Goal: Contribute content: Contribute content

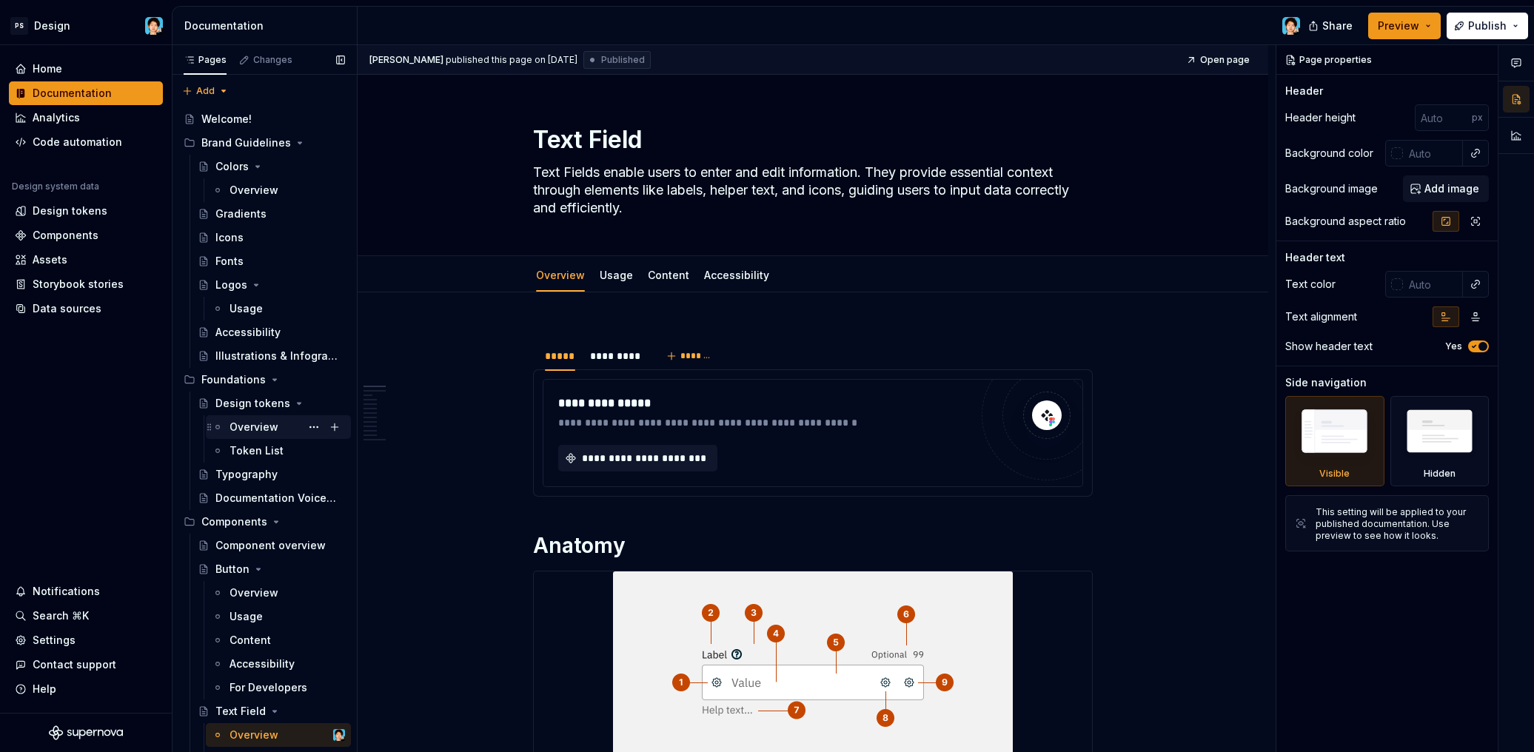
scroll to position [204, 0]
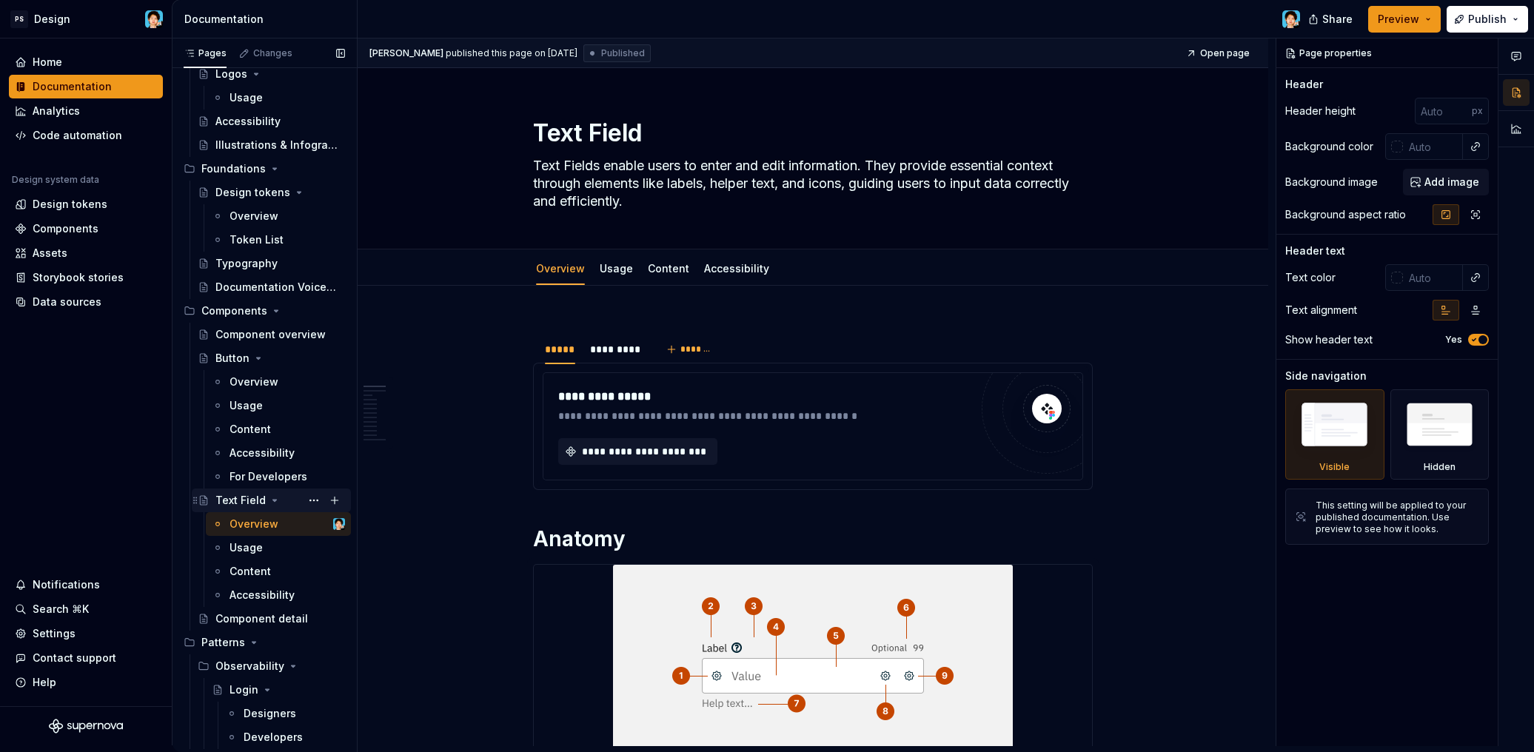
click at [273, 498] on icon "Page tree" at bounding box center [275, 501] width 12 height 12
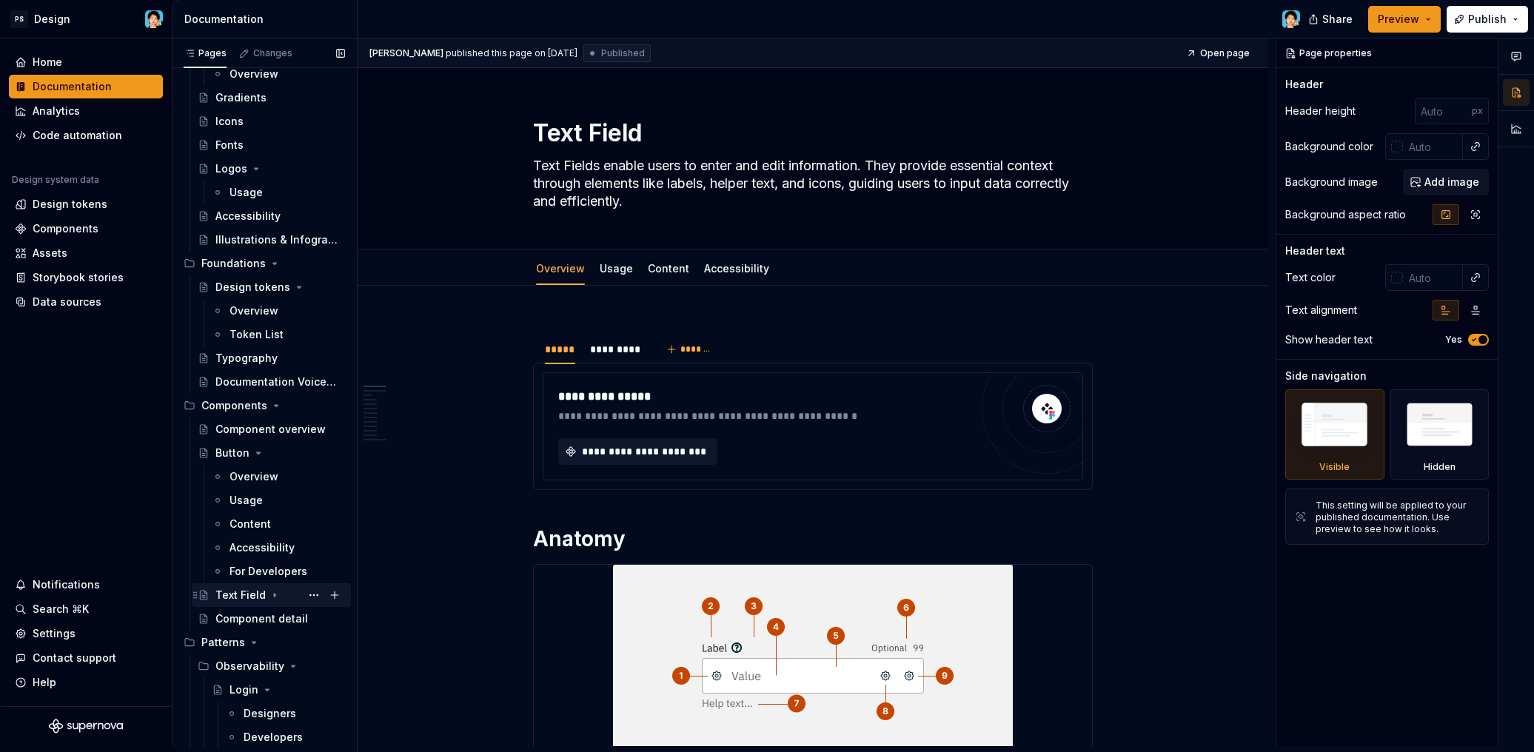
scroll to position [110, 0]
click at [253, 455] on icon "Page tree" at bounding box center [259, 453] width 12 height 12
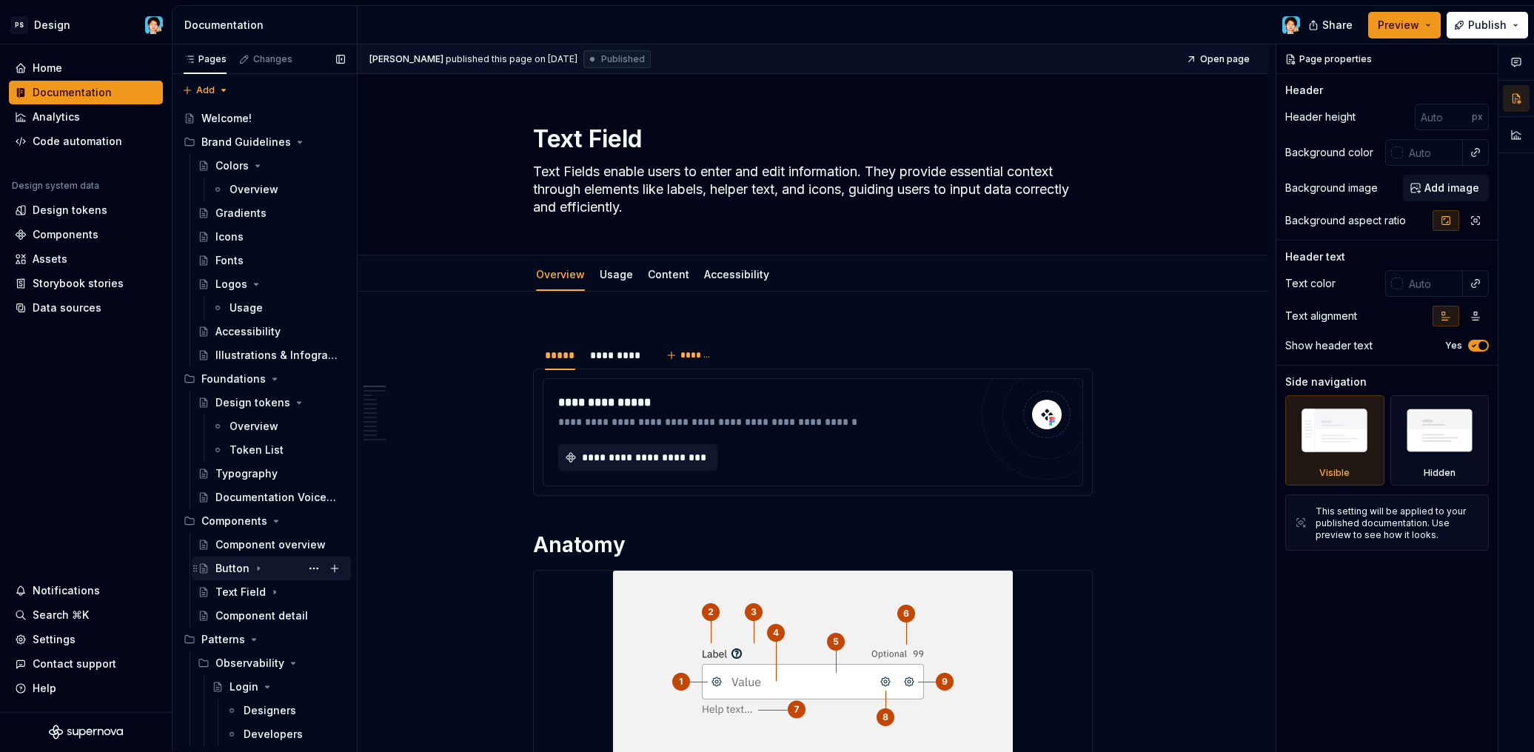
scroll to position [1, 0]
click at [331, 523] on button "Page tree" at bounding box center [334, 521] width 21 height 21
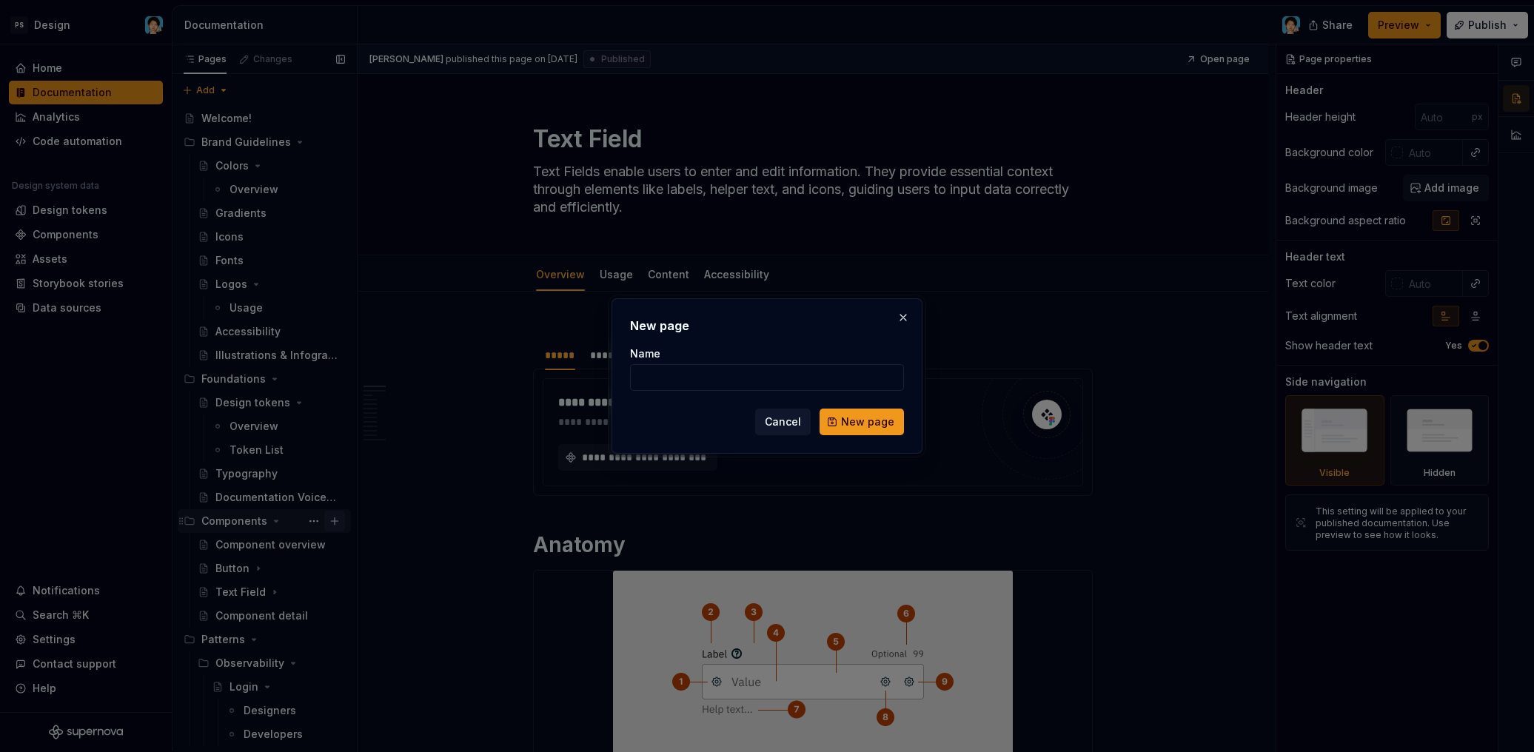
type textarea "*"
type input "Checkbox"
click at [850, 420] on span "New page" at bounding box center [867, 422] width 53 height 15
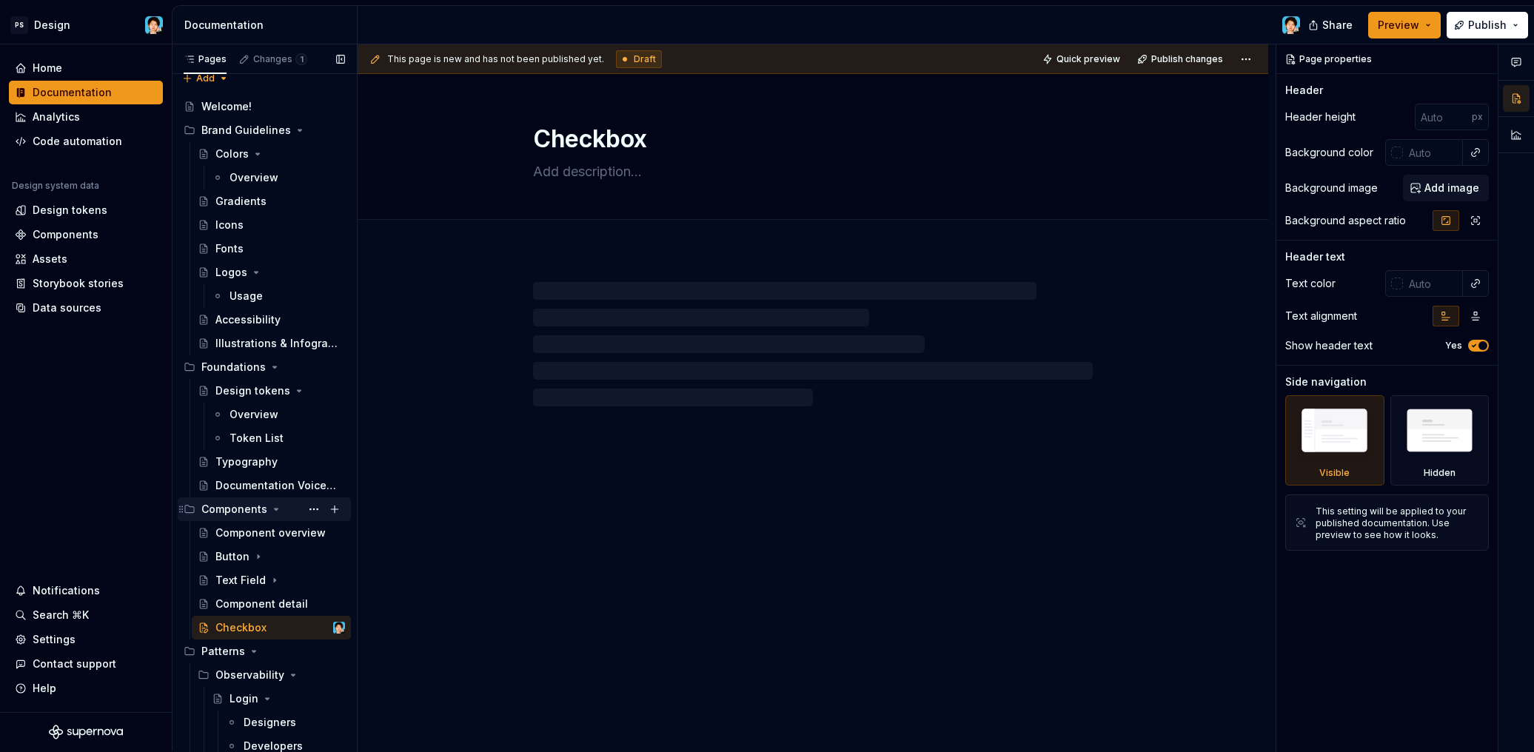
scroll to position [15, 0]
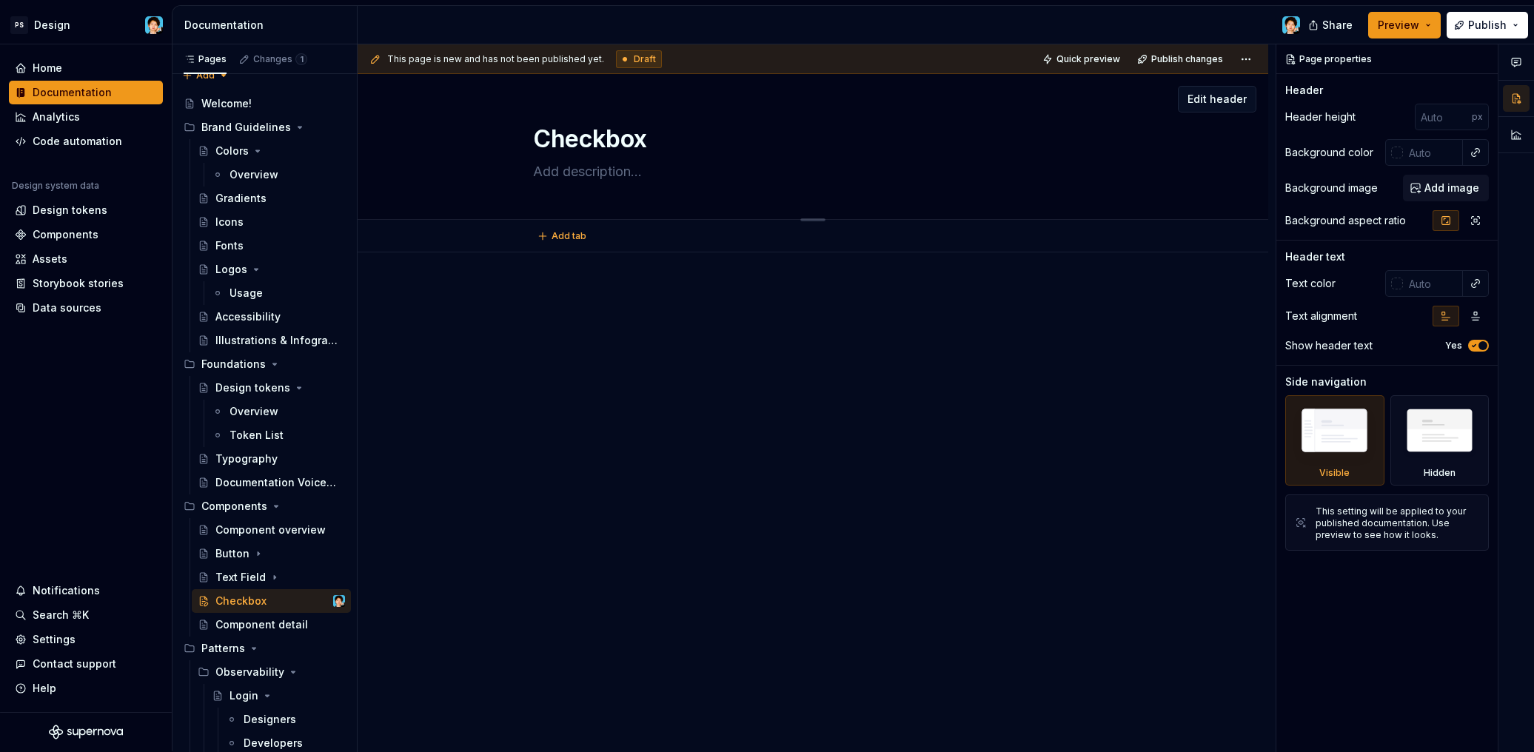
click at [574, 167] on textarea at bounding box center [810, 172] width 560 height 24
paste textarea "Use checkboxes to select one or more items in a list."
type textarea "*"
type textarea "Use checkboxes to select one or more items in a list."
type textarea "*"
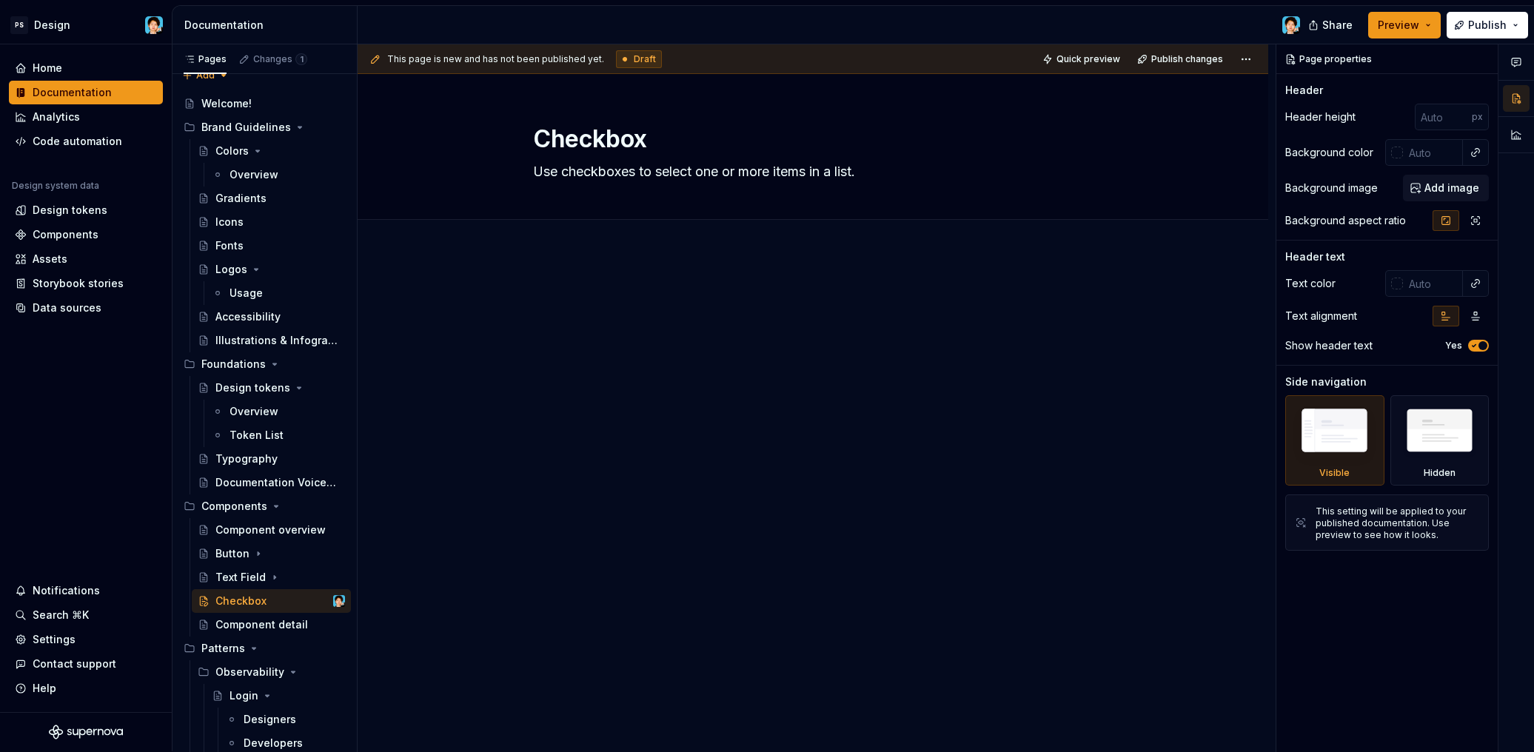
type textarea "Use checkboxes to select one or more items in a list."
click at [689, 288] on p at bounding box center [813, 297] width 560 height 18
click at [692, 170] on textarea "Use checkboxes to select one or more items in a list." at bounding box center [810, 172] width 560 height 24
click at [621, 267] on div at bounding box center [813, 420] width 911 height 335
click at [566, 240] on span "Add tab" at bounding box center [569, 236] width 35 height 12
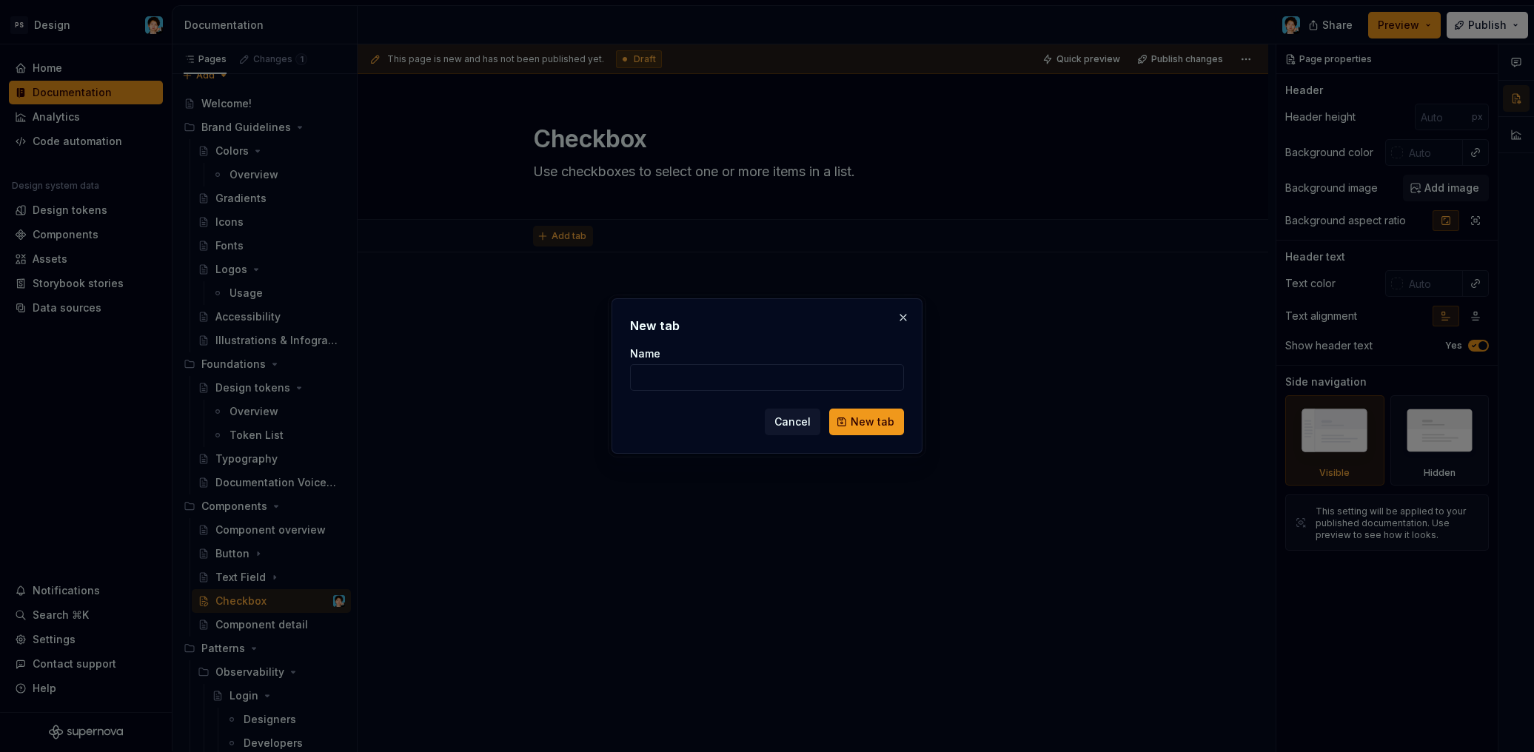
type textarea "*"
type input "I"
type input "o"
type input "Overview"
click at [868, 422] on button "New tab" at bounding box center [866, 422] width 75 height 27
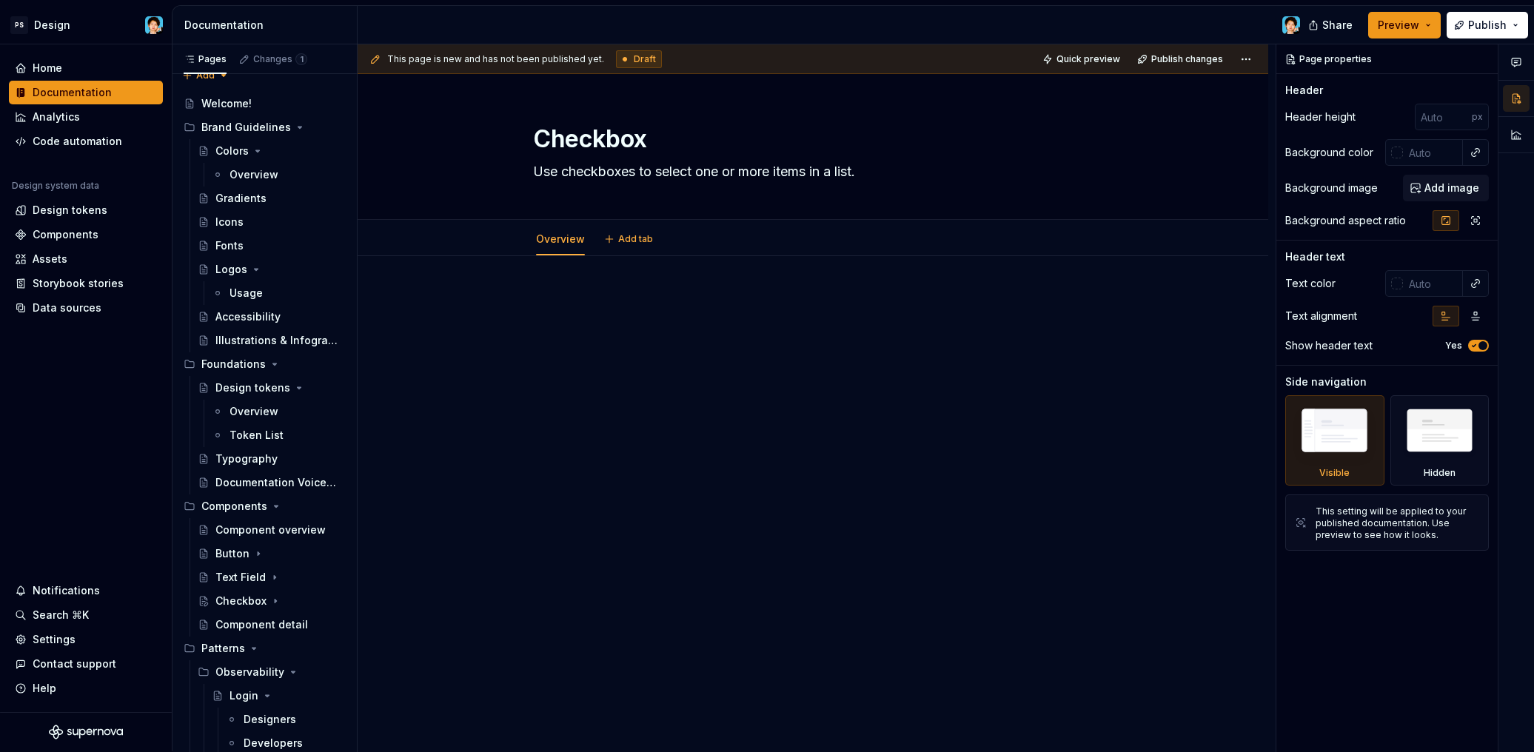
type textarea "*"
click at [636, 235] on span "Add tab" at bounding box center [635, 239] width 35 height 12
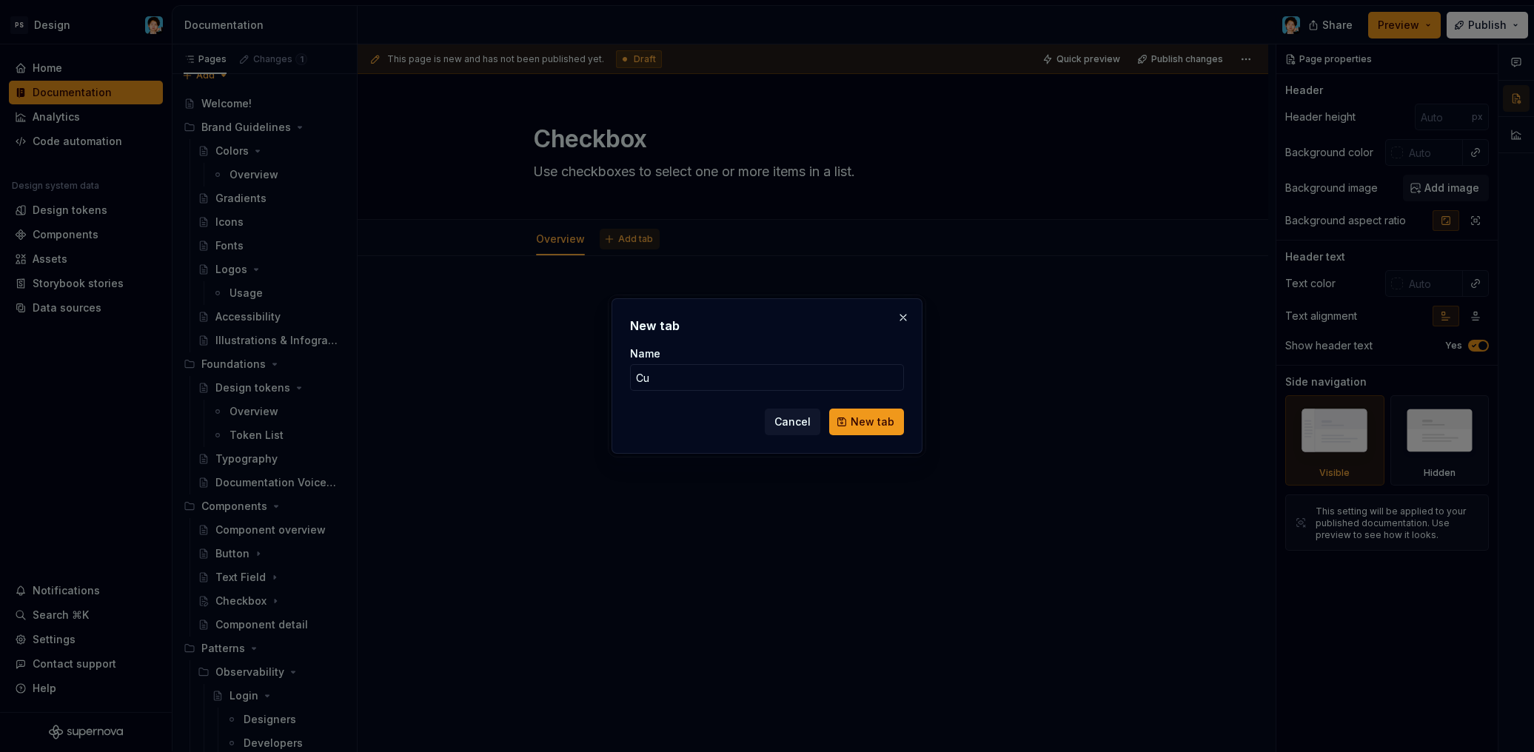
type input "C"
type input "Usage"
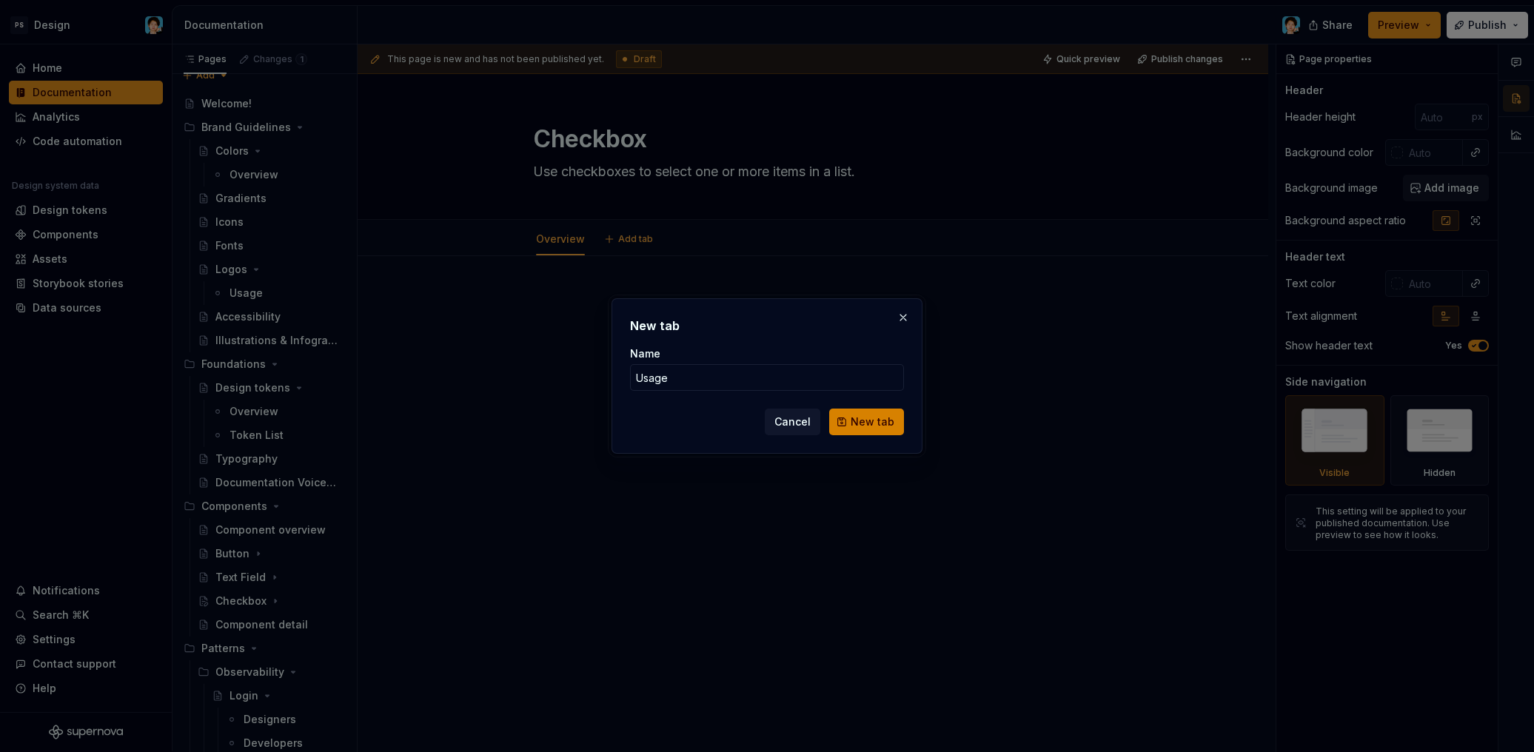
click at [860, 420] on span "New tab" at bounding box center [873, 422] width 44 height 15
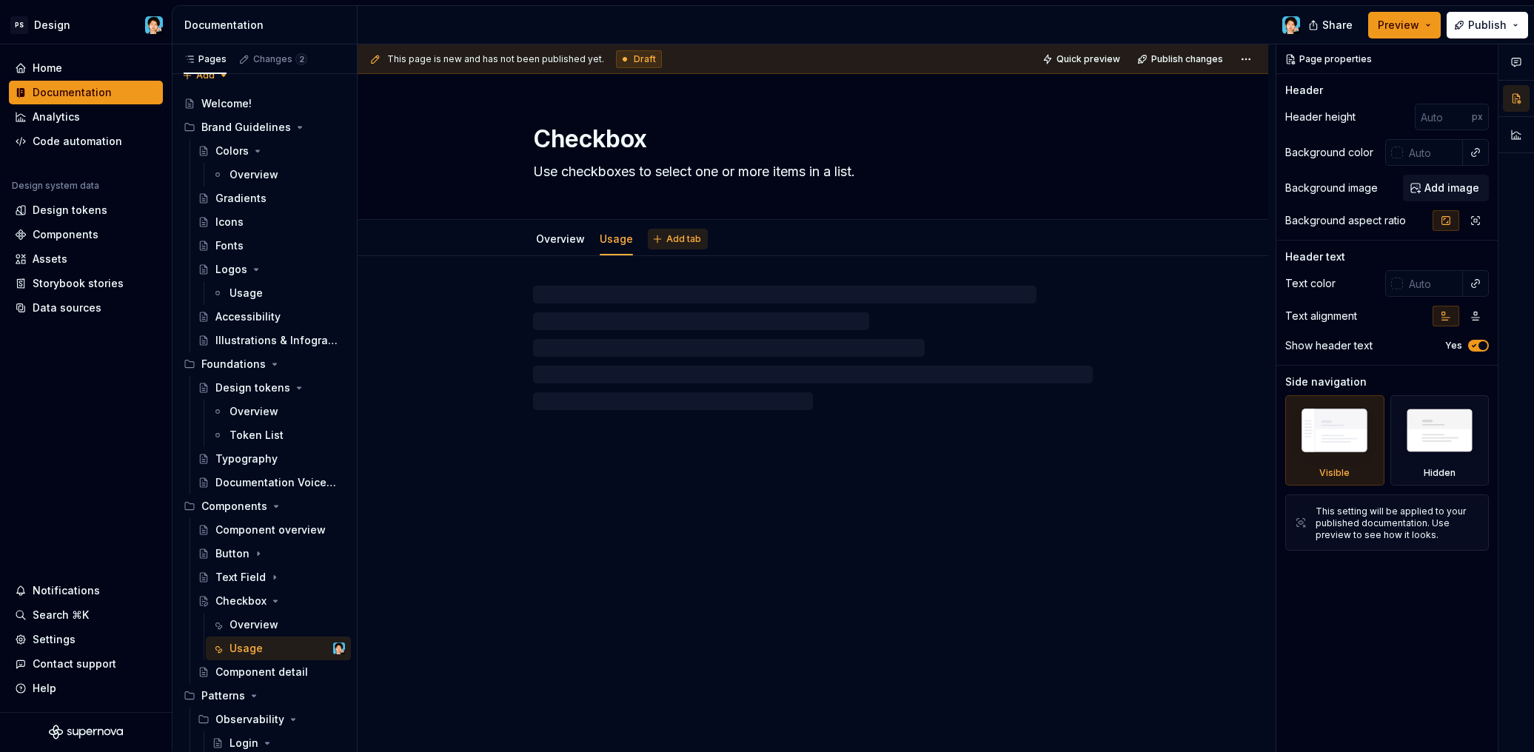
click at [666, 238] on span "Add tab" at bounding box center [683, 239] width 35 height 12
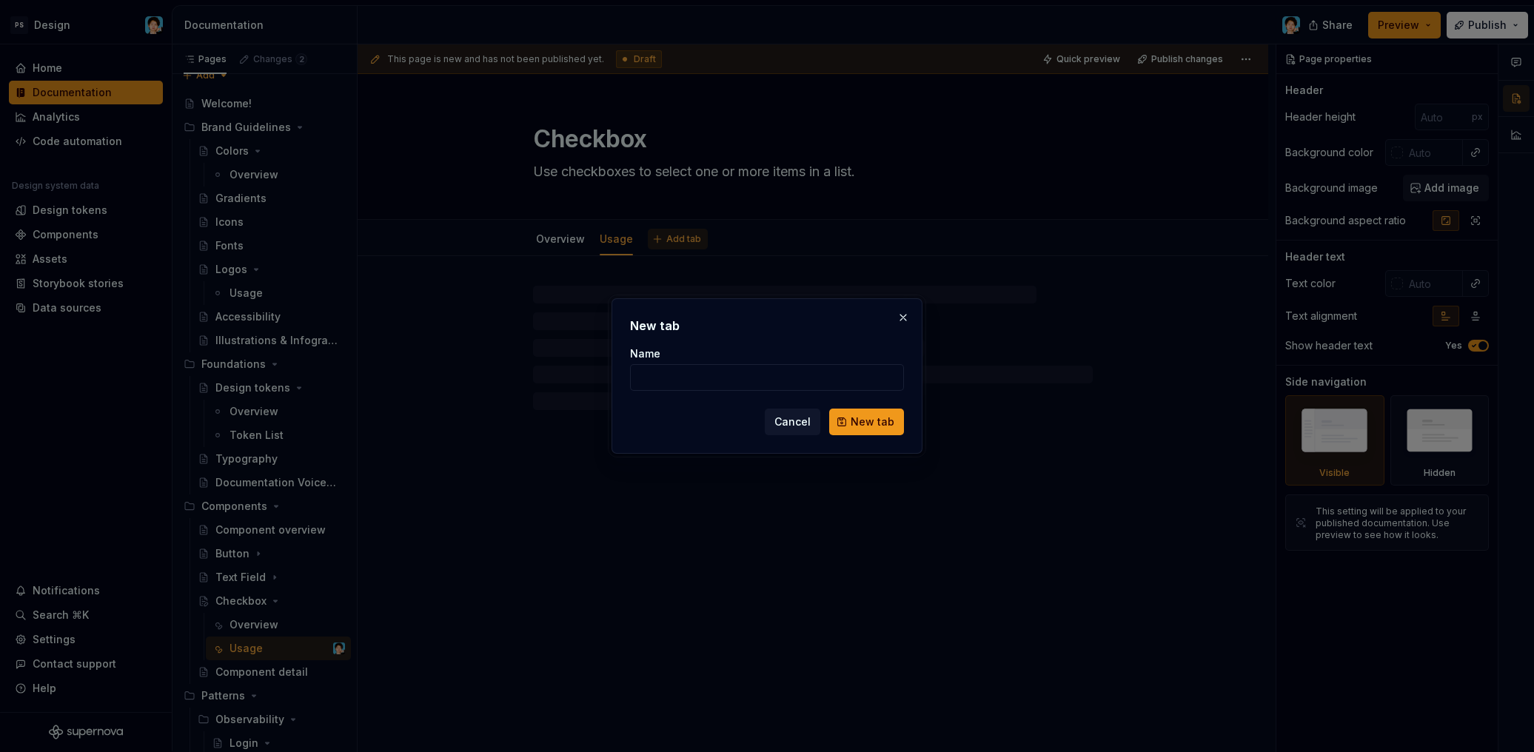
type textarea "*"
type input "Content"
click at [859, 418] on span "New tab" at bounding box center [873, 422] width 44 height 15
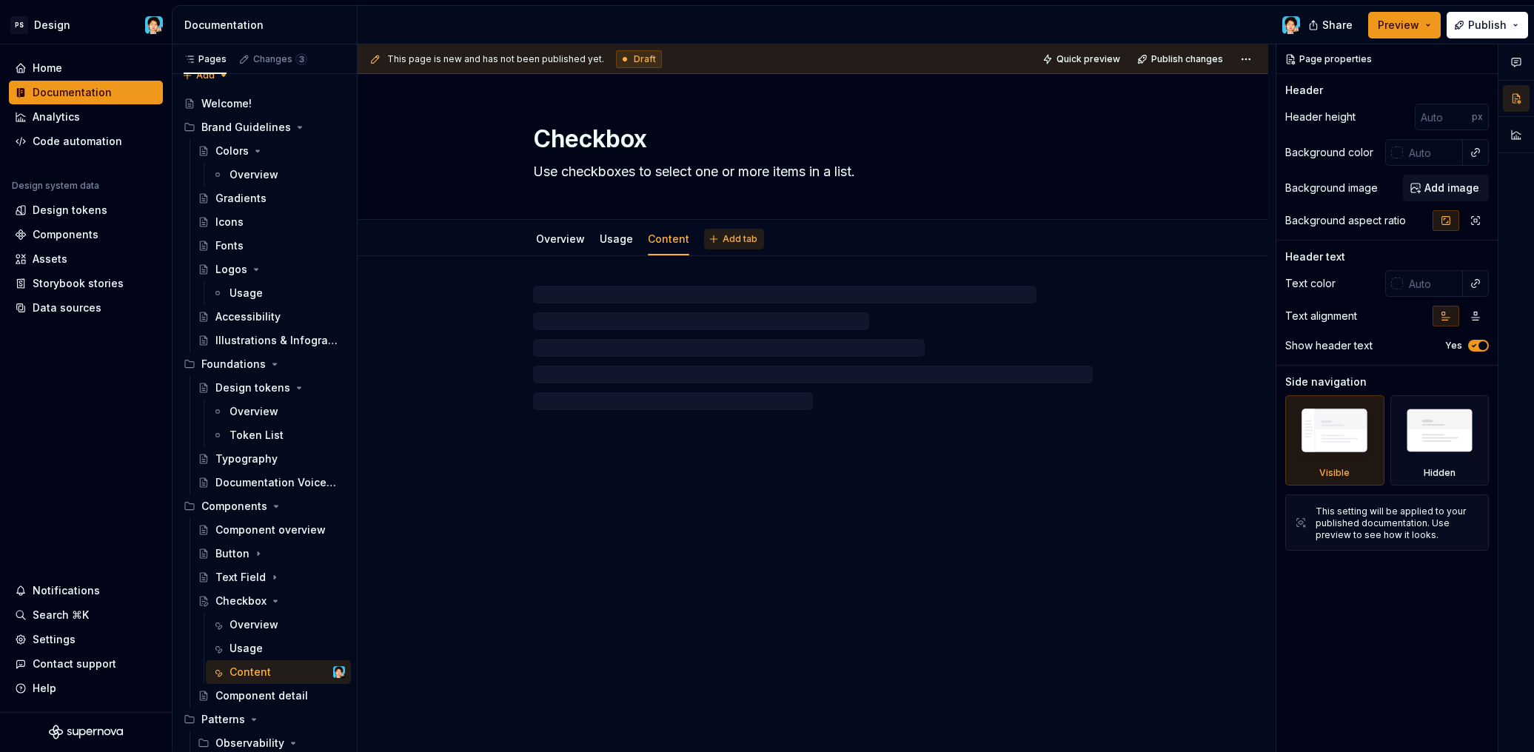
click at [710, 241] on button "Add tab" at bounding box center [734, 239] width 60 height 21
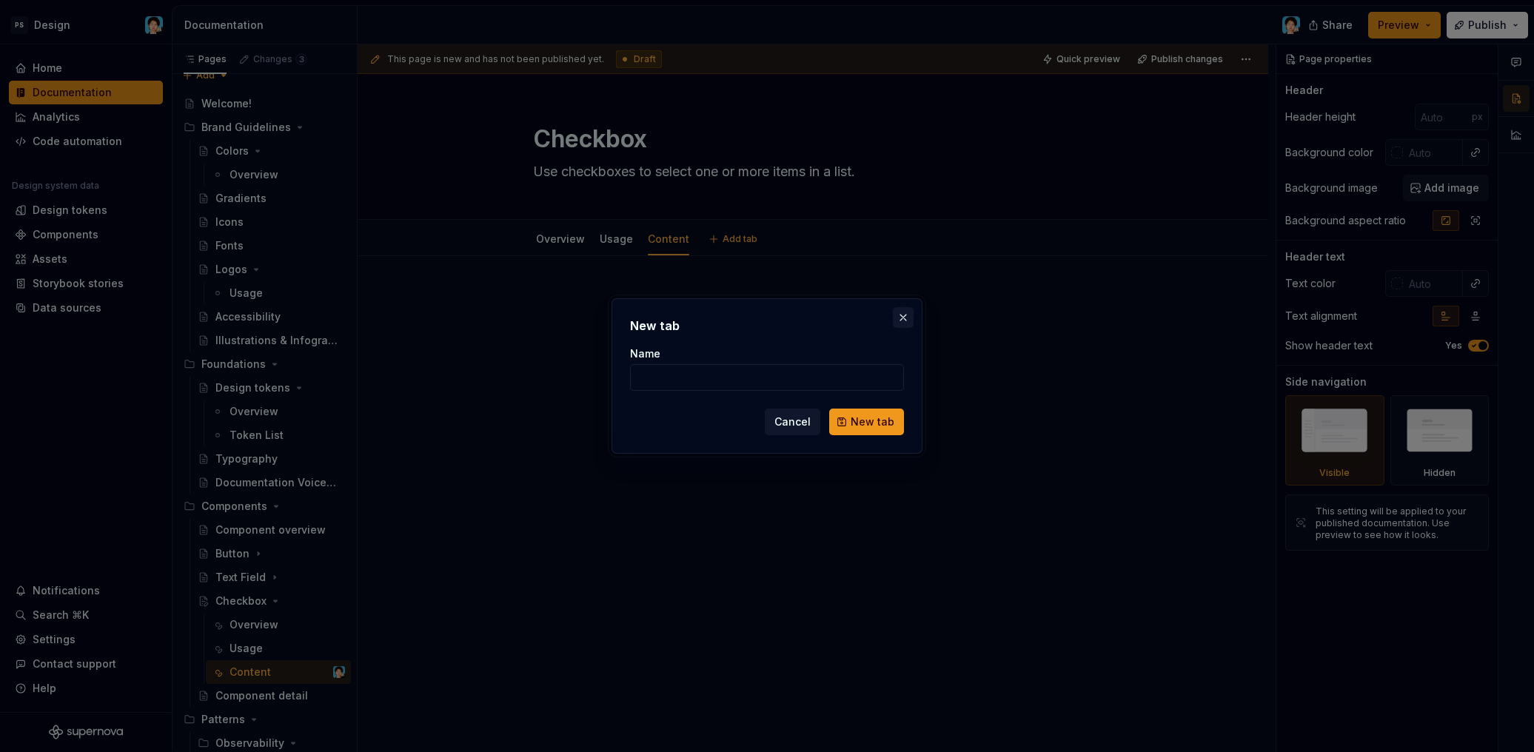
click at [903, 317] on button "button" at bounding box center [903, 317] width 21 height 21
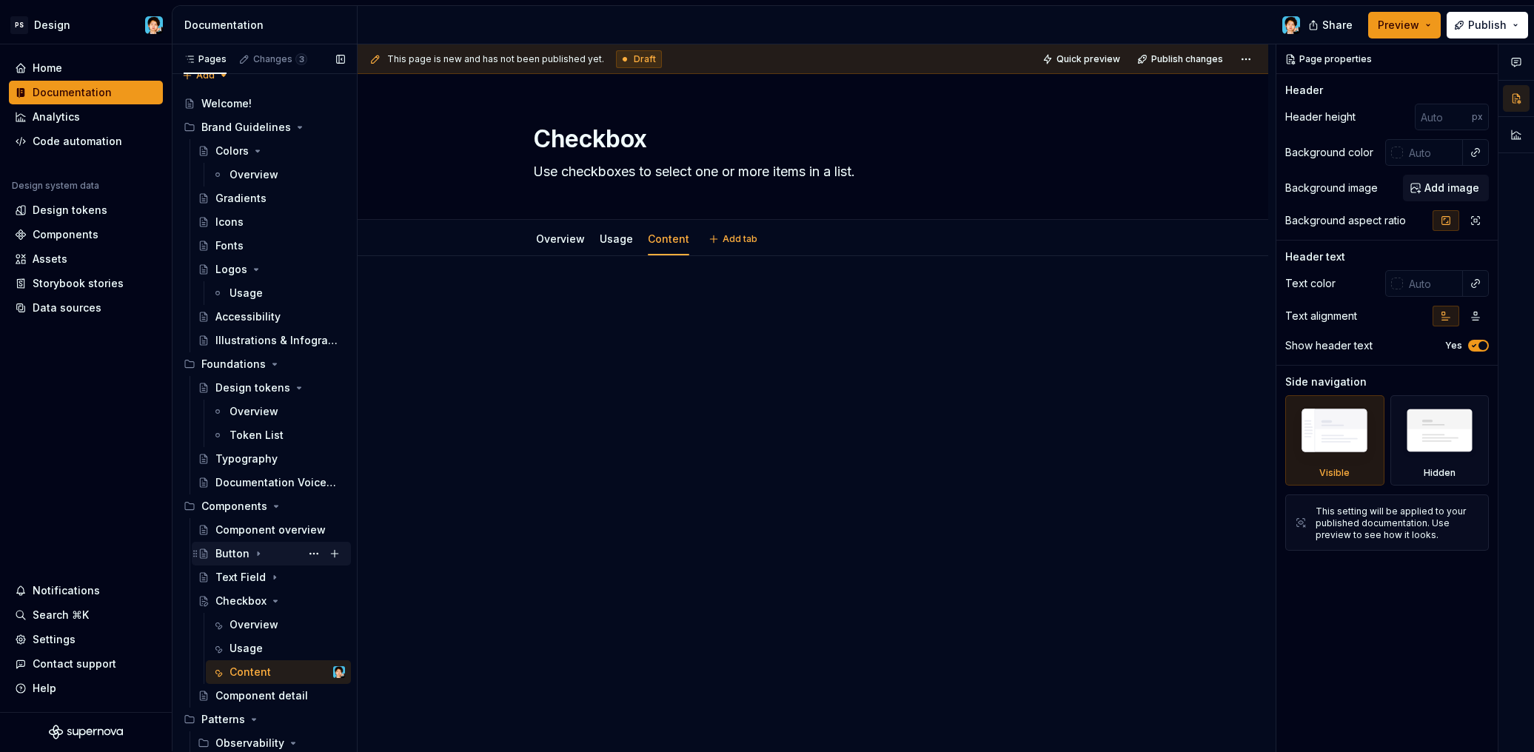
click at [259, 556] on icon "Page tree" at bounding box center [259, 554] width 12 height 12
type textarea "*"
click at [733, 238] on span "Add tab" at bounding box center [740, 239] width 35 height 12
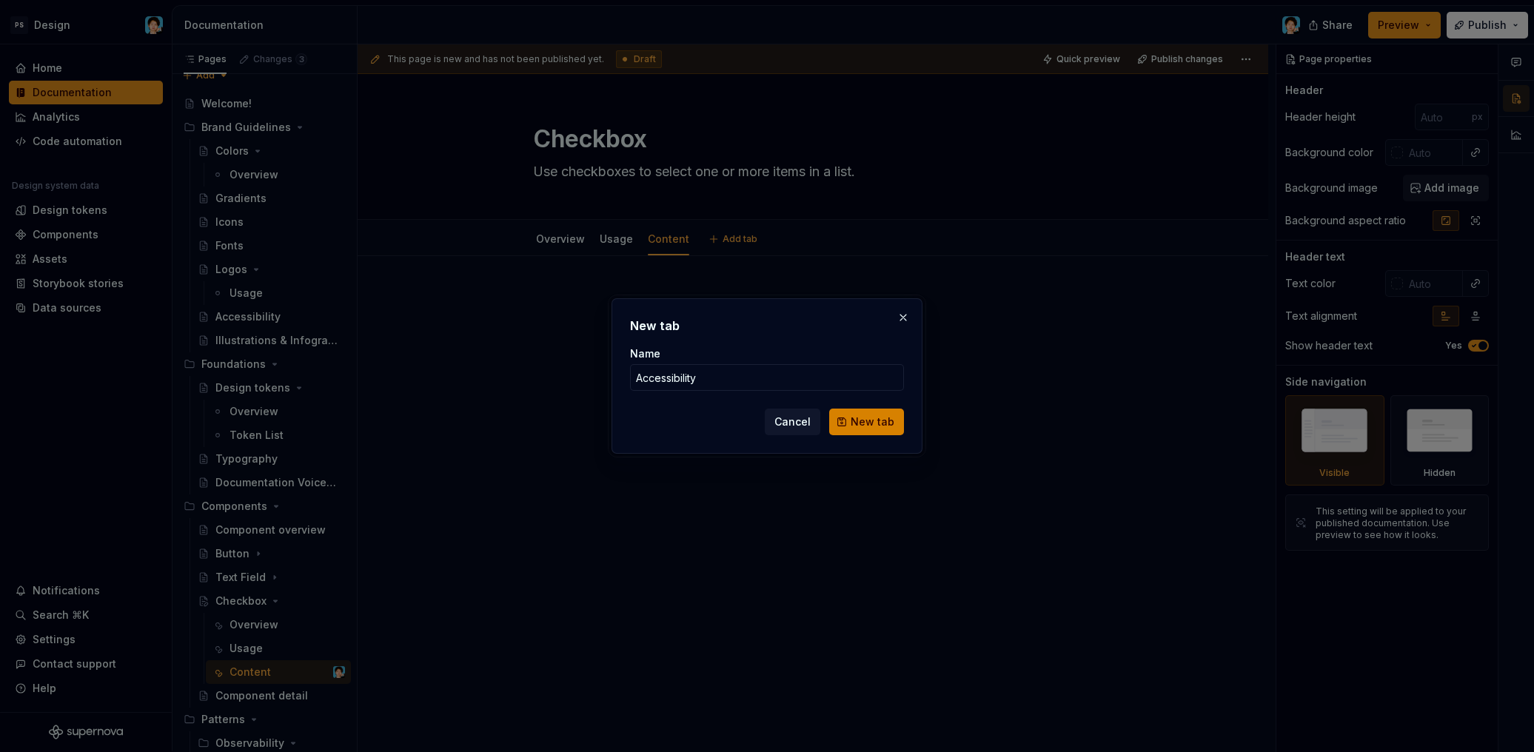
type input "Accessibility"
click at [863, 418] on span "New tab" at bounding box center [873, 422] width 44 height 15
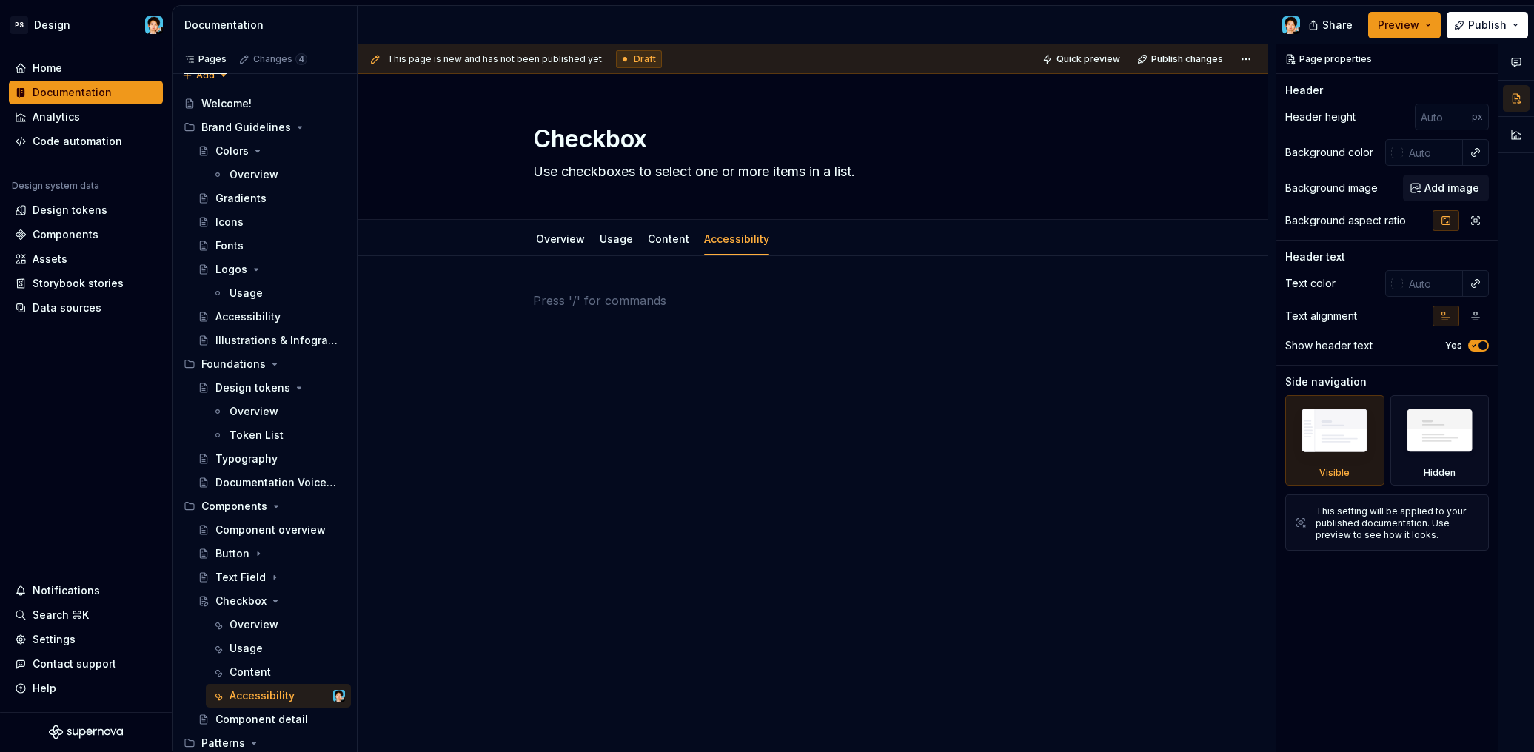
click at [710, 321] on div at bounding box center [813, 320] width 560 height 56
type textarea "*"
